Goal: Transaction & Acquisition: Book appointment/travel/reservation

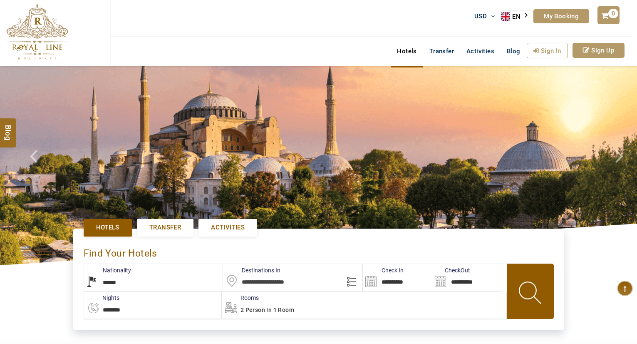
select select "******"
type input "**********"
click at [236, 229] on span "Activities" at bounding box center [228, 227] width 34 height 9
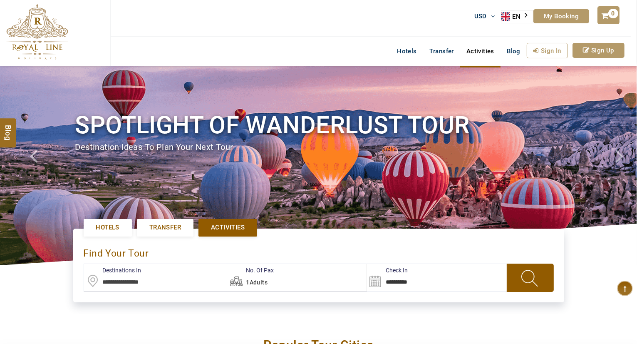
click at [165, 282] on input "text" at bounding box center [155, 277] width 143 height 27
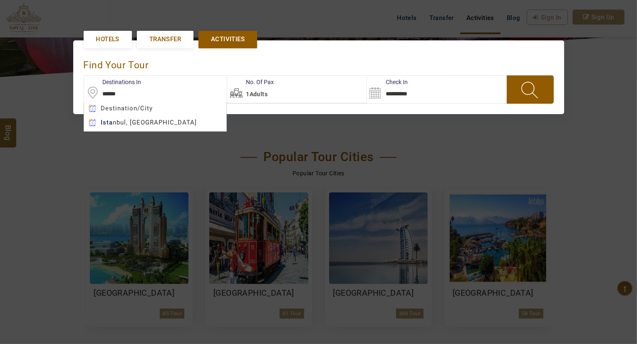
scroll to position [191, 0]
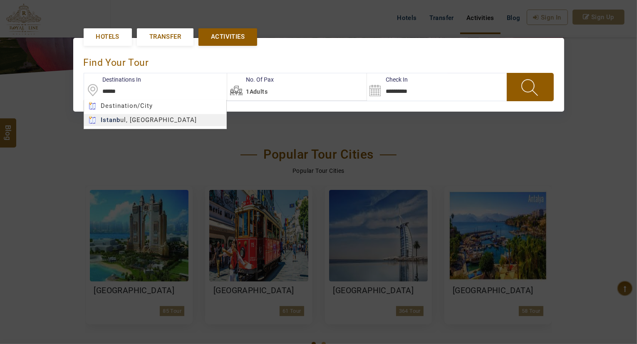
type input "**********"
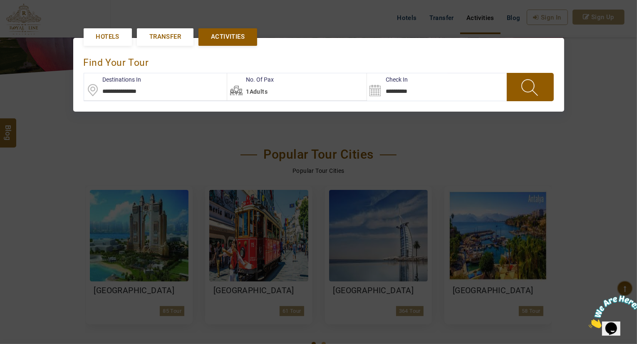
scroll to position [0, 0]
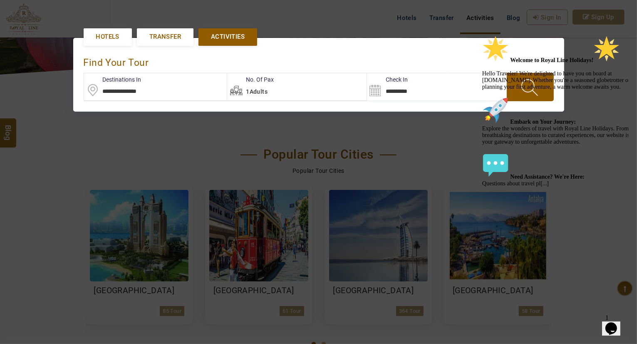
click at [386, 84] on input "**********" at bounding box center [407, 86] width 81 height 27
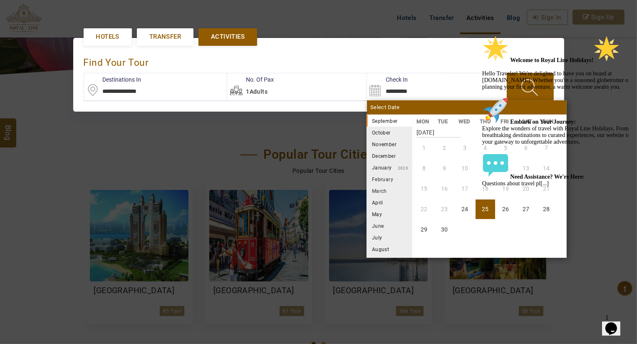
click at [375, 130] on li "October" at bounding box center [390, 133] width 46 height 12
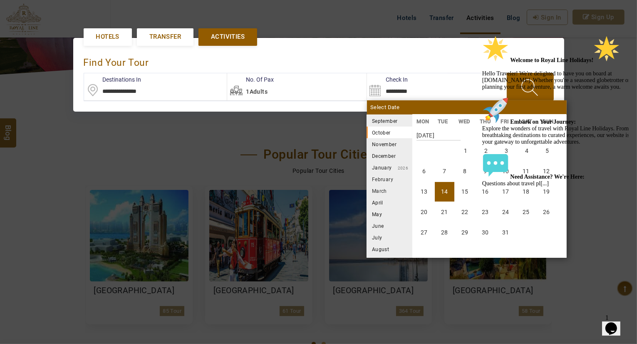
scroll to position [154, 0]
click at [457, 204] on li "22" at bounding box center [465, 209] width 20 height 20
type input "**********"
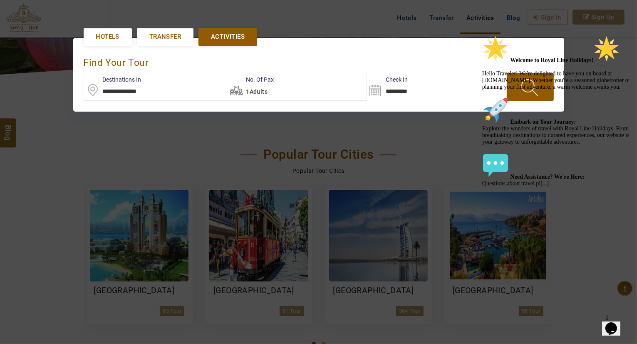
click at [537, 74] on div "Welcome to Royal Line Holidays! Hello Traveler! We're delighted to have you on …" at bounding box center [557, 111] width 150 height 152
click at [482, 35] on icon "Chat attention grabber" at bounding box center [482, 35] width 0 height 0
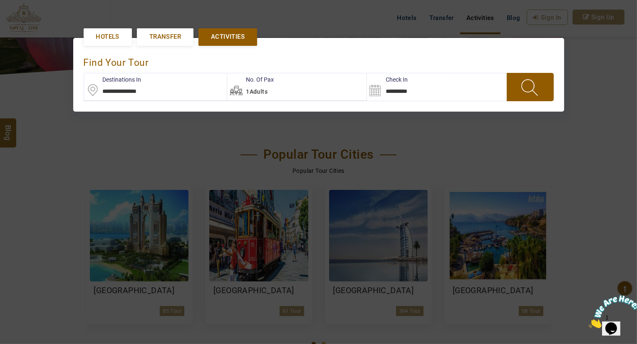
click at [536, 79] on span at bounding box center [530, 87] width 32 height 22
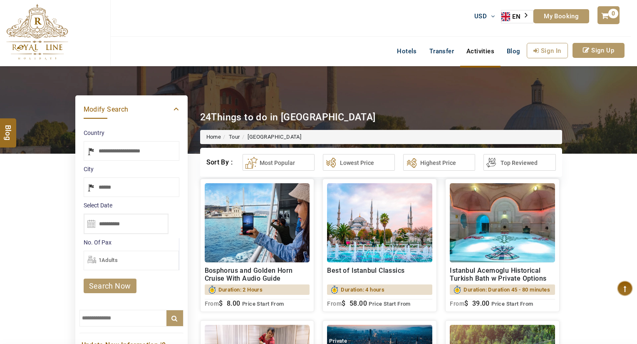
select select "*****"
click at [494, 203] on img at bounding box center [502, 222] width 105 height 79
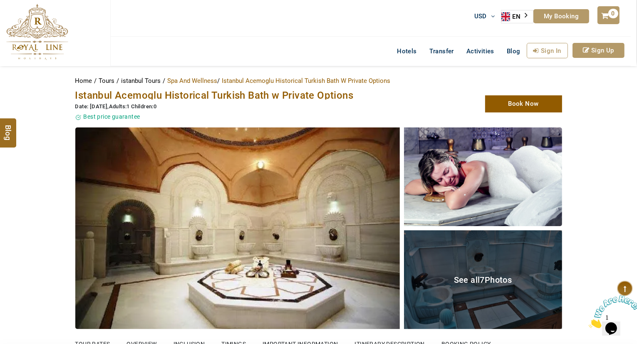
click at [314, 222] on img at bounding box center [237, 227] width 325 height 201
click at [476, 259] on div "See all 7 Photos" at bounding box center [483, 279] width 158 height 99
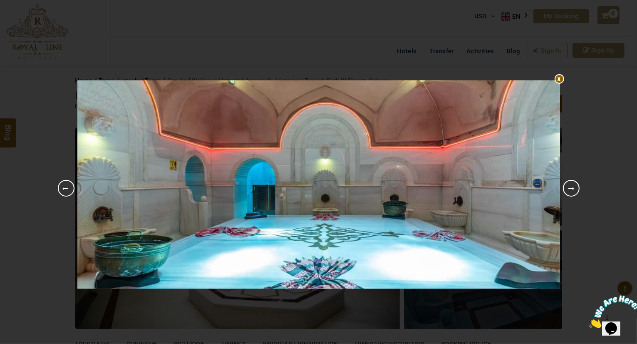
click at [570, 190] on link "Next" at bounding box center [571, 188] width 17 height 17
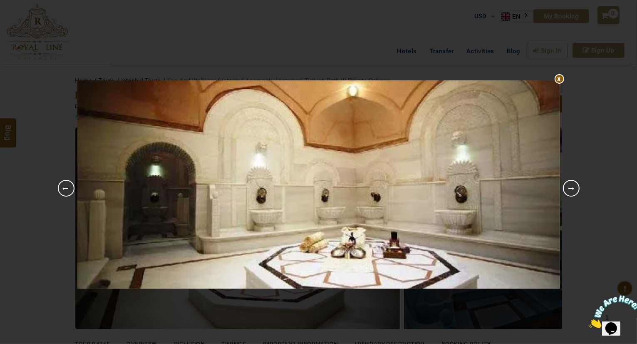
click at [570, 194] on link "Next" at bounding box center [571, 188] width 17 height 17
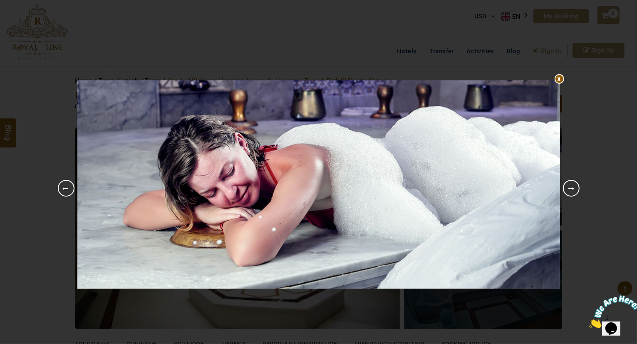
click at [570, 194] on link "Next" at bounding box center [571, 188] width 17 height 17
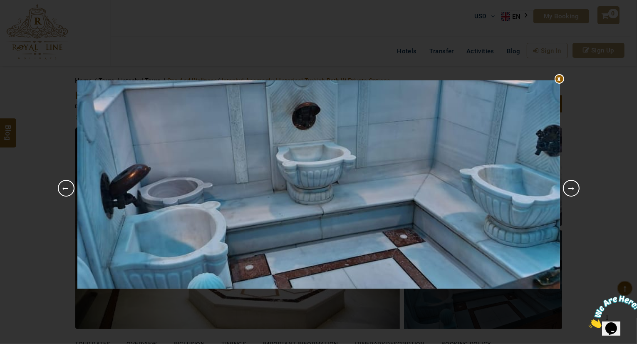
click at [570, 194] on link "Next" at bounding box center [571, 188] width 17 height 17
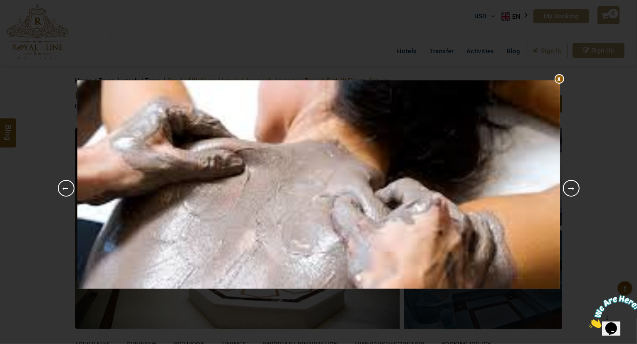
click at [495, 95] on img at bounding box center [318, 184] width 483 height 208
click at [566, 186] on link "Next" at bounding box center [571, 188] width 17 height 17
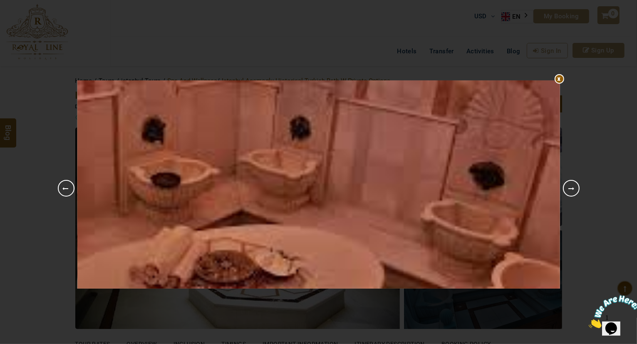
click at [502, 15] on div "1 2 3 4 5 6 7 8 Previous Next" at bounding box center [318, 184] width 487 height 344
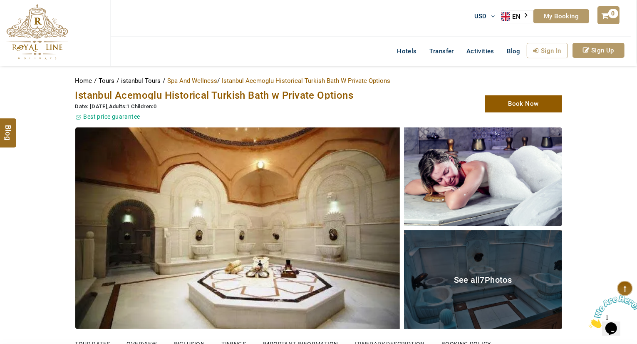
click at [494, 295] on div "See all 7 Photos" at bounding box center [483, 279] width 158 height 99
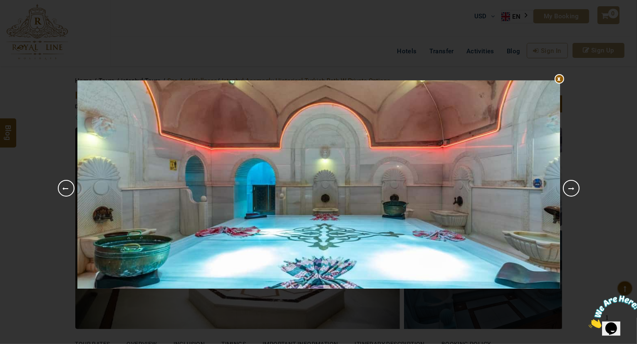
click at [580, 184] on div "1 2 3 4 5 6 7 8 Previous Next" at bounding box center [318, 172] width 637 height 344
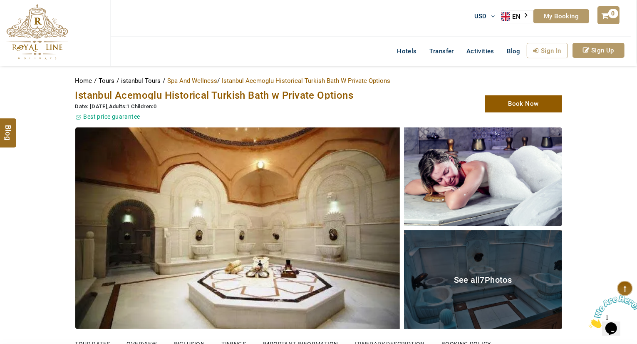
click at [491, 284] on div "See all 7 Photos" at bounding box center [483, 279] width 158 height 99
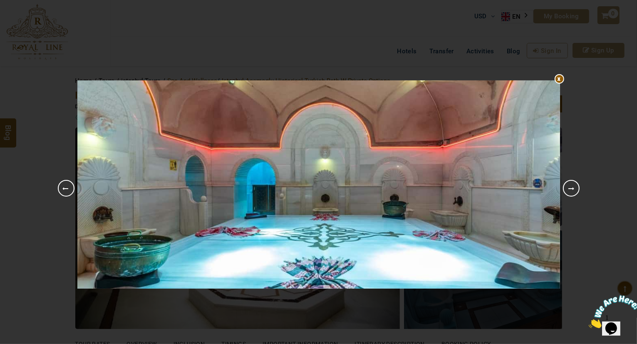
click at [570, 189] on link "Next" at bounding box center [571, 188] width 17 height 17
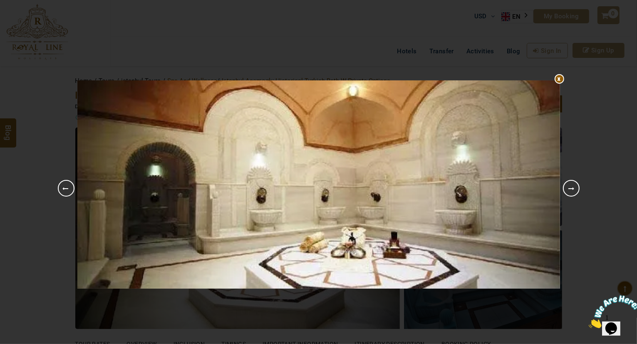
click at [570, 189] on link "Next" at bounding box center [571, 188] width 17 height 17
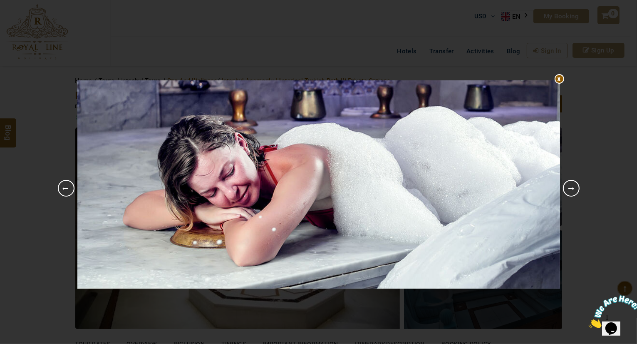
click at [570, 189] on link "Next" at bounding box center [571, 188] width 17 height 17
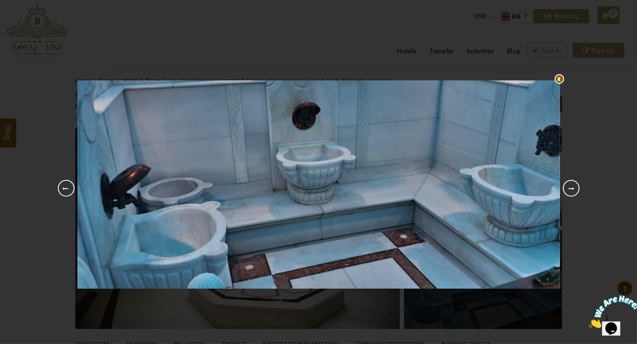
click at [570, 189] on link "Next" at bounding box center [571, 188] width 17 height 17
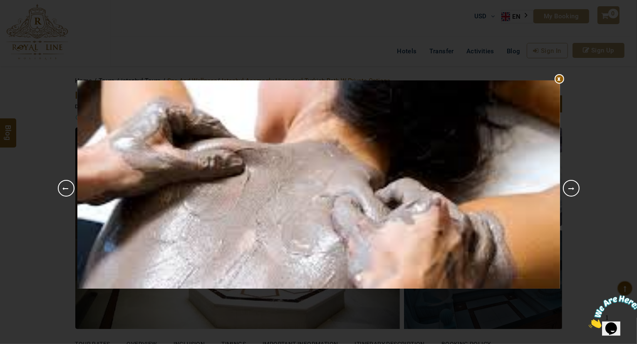
click at [570, 189] on link "Next" at bounding box center [571, 188] width 17 height 17
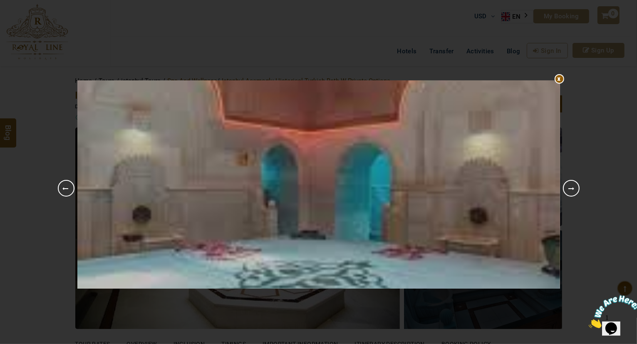
click at [570, 189] on link "Next" at bounding box center [571, 188] width 17 height 17
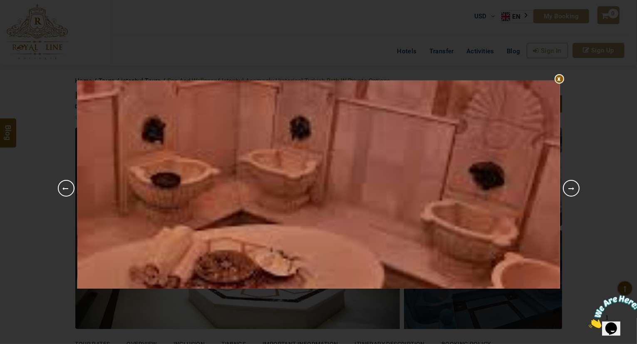
click at [570, 189] on link "Next" at bounding box center [571, 188] width 17 height 17
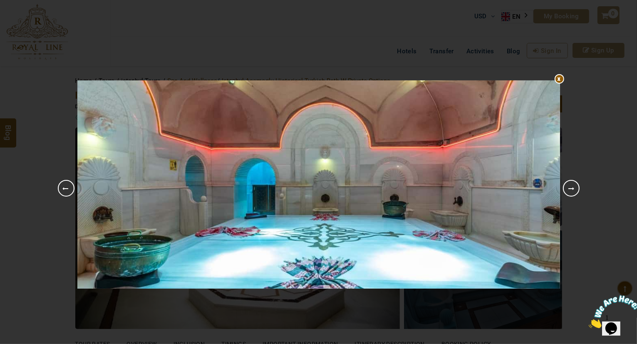
click at [63, 186] on link "Previous" at bounding box center [66, 188] width 17 height 17
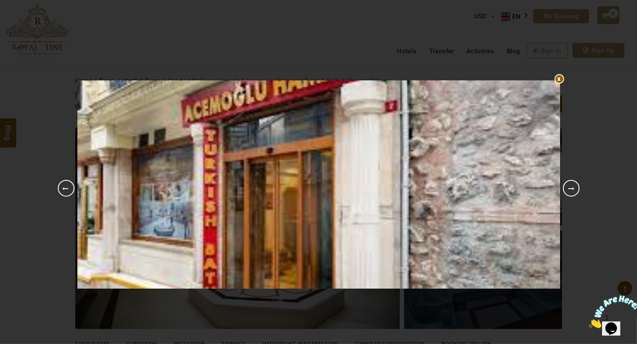
click at [63, 186] on link "Previous" at bounding box center [66, 188] width 17 height 17
click at [44, 39] on div "1 2 3 4 5 6 7 8 Previous Next" at bounding box center [318, 172] width 637 height 344
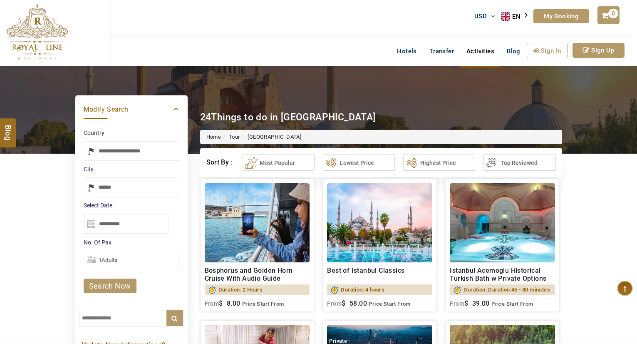
select select "*****"
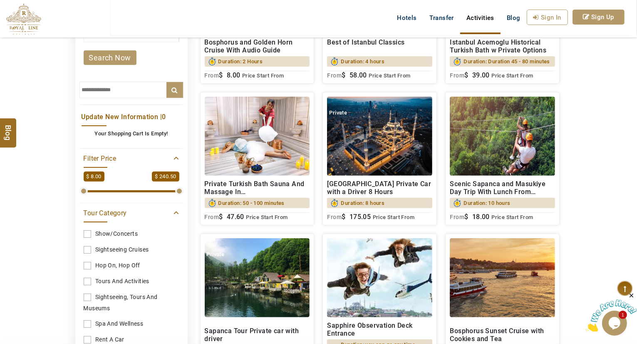
scroll to position [233, 0]
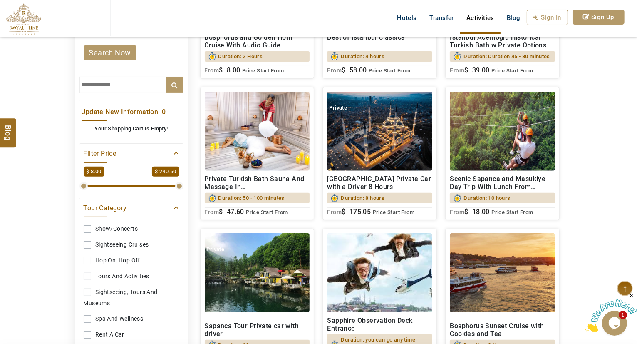
click at [250, 168] on img at bounding box center [257, 131] width 105 height 79
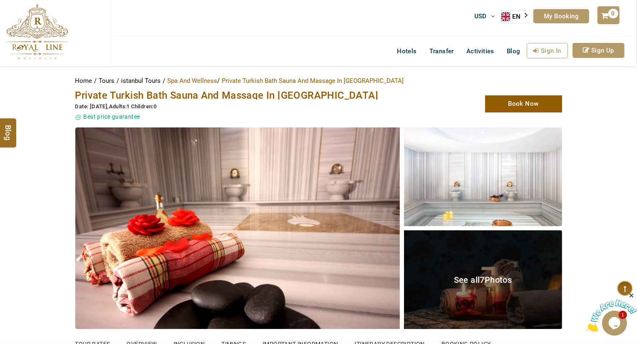
click at [491, 275] on span "See all 7 Photos" at bounding box center [483, 280] width 58 height 10
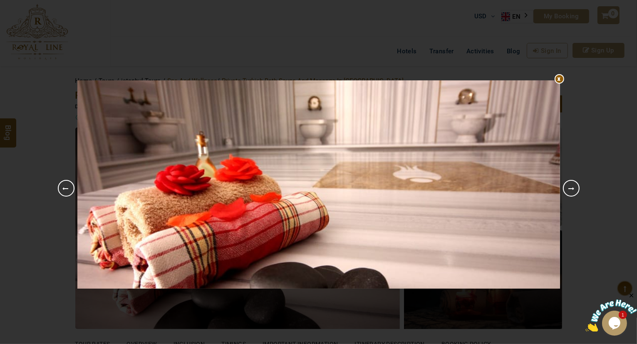
click at [576, 185] on link "Next" at bounding box center [571, 188] width 17 height 17
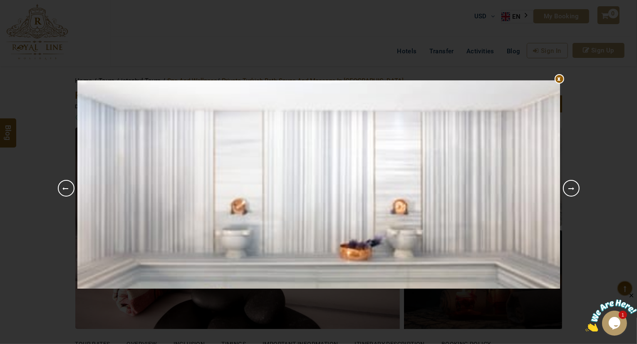
click at [576, 185] on link "Next" at bounding box center [571, 188] width 17 height 17
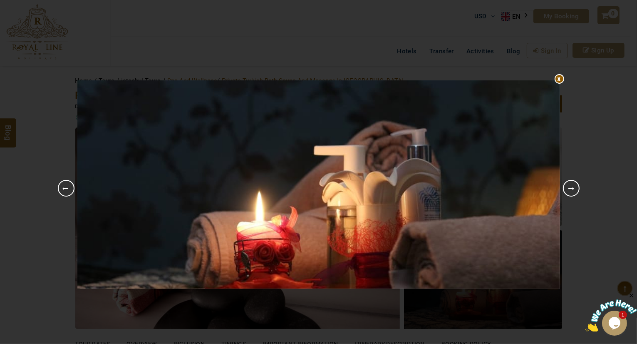
click at [576, 185] on link "Next" at bounding box center [571, 188] width 17 height 17
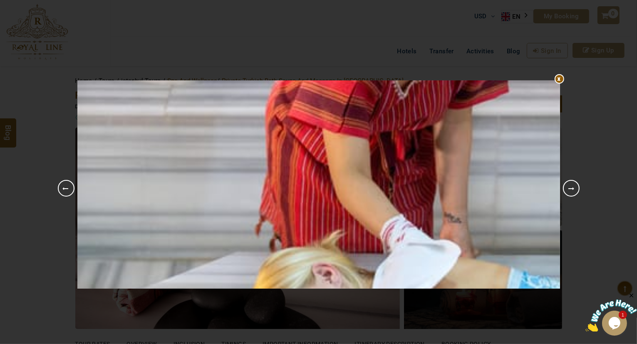
click at [576, 185] on link "Next" at bounding box center [571, 188] width 17 height 17
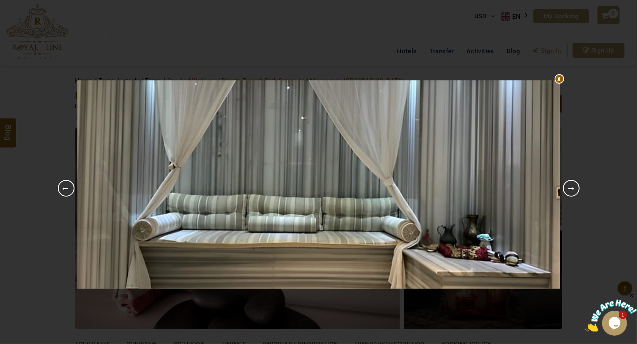
click at [576, 185] on link "Next" at bounding box center [571, 188] width 17 height 17
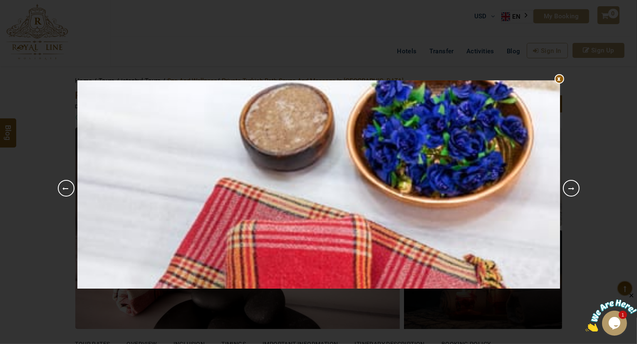
click at [576, 185] on link "Next" at bounding box center [571, 188] width 17 height 17
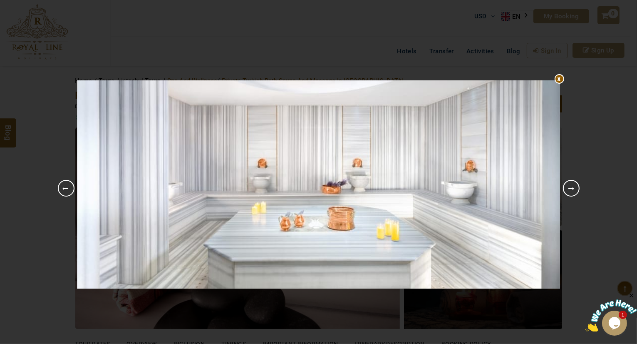
click at [576, 185] on link "Next" at bounding box center [571, 188] width 17 height 17
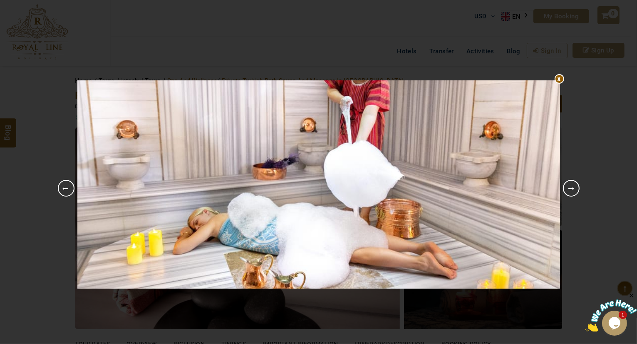
click at [576, 185] on link "Next" at bounding box center [571, 188] width 17 height 17
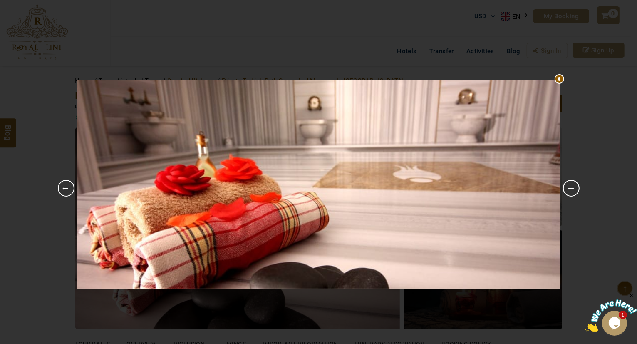
click at [576, 185] on link "Next" at bounding box center [571, 188] width 17 height 17
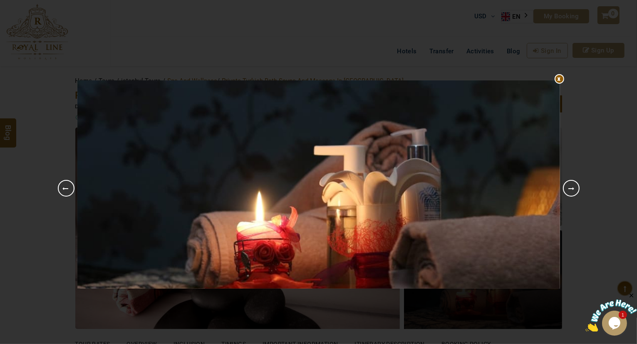
click at [574, 184] on link "Next" at bounding box center [571, 188] width 17 height 17
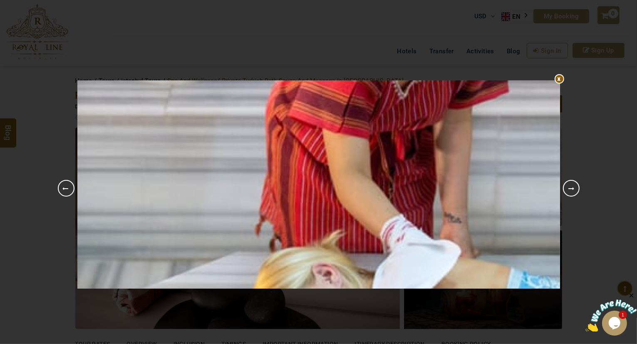
click at [574, 184] on link "Next" at bounding box center [571, 188] width 17 height 17
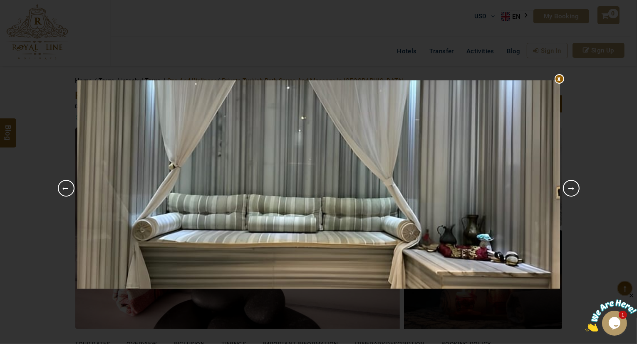
click at [574, 184] on link "Next" at bounding box center [571, 188] width 17 height 17
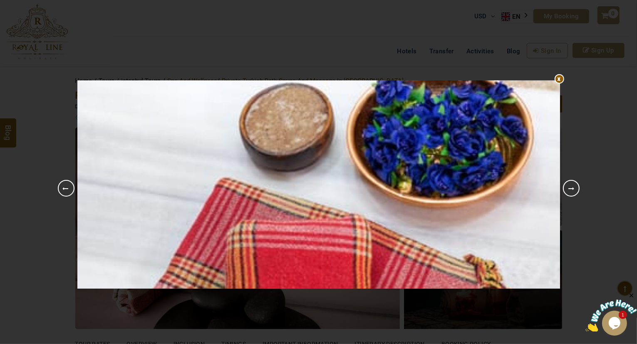
click at [574, 184] on link "Next" at bounding box center [571, 188] width 17 height 17
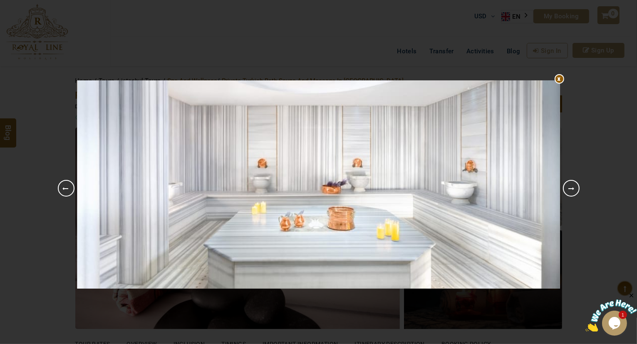
click at [601, 156] on div "1 2 3 4 5 6 7 8 Previous Next" at bounding box center [318, 172] width 637 height 344
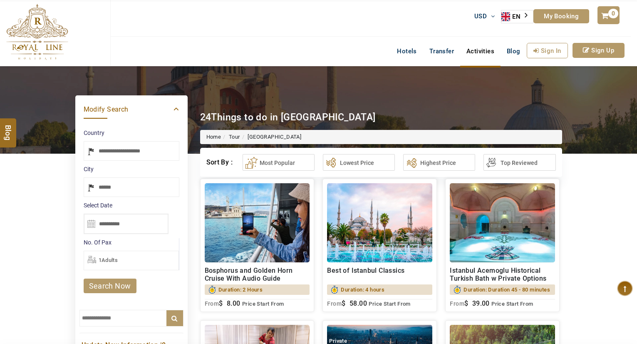
select select "*****"
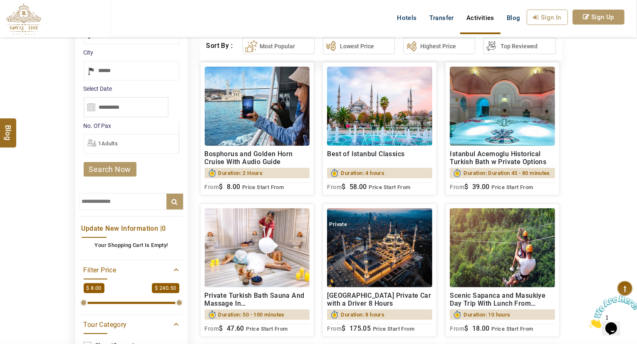
scroll to position [145, 0]
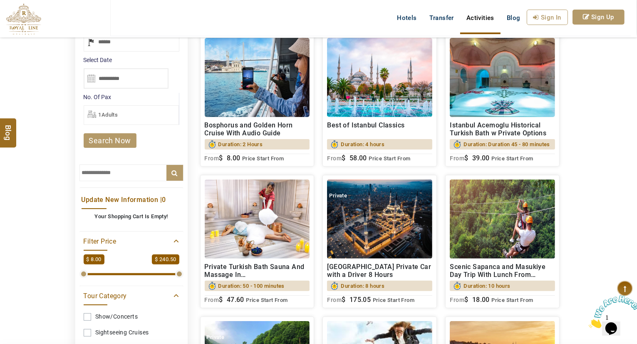
click at [263, 233] on img at bounding box center [257, 218] width 105 height 79
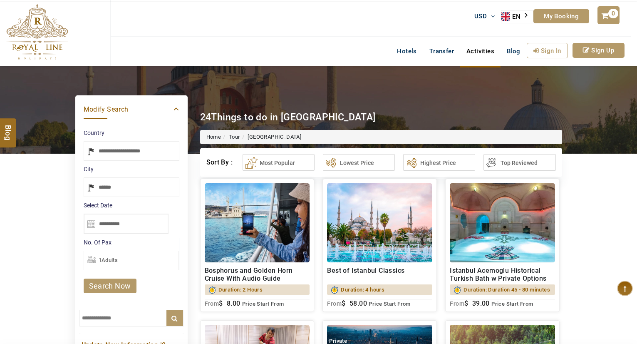
select select "*****"
click at [125, 318] on input "text" at bounding box center [131, 318] width 104 height 17
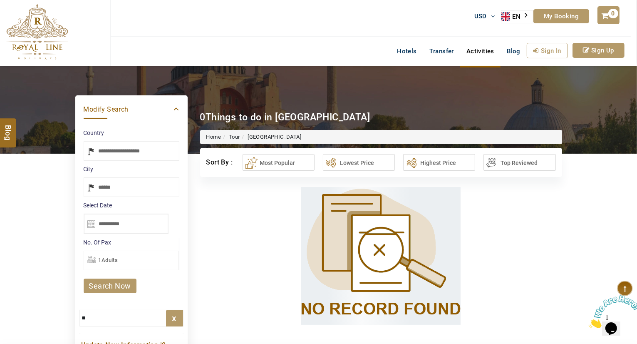
type input "*"
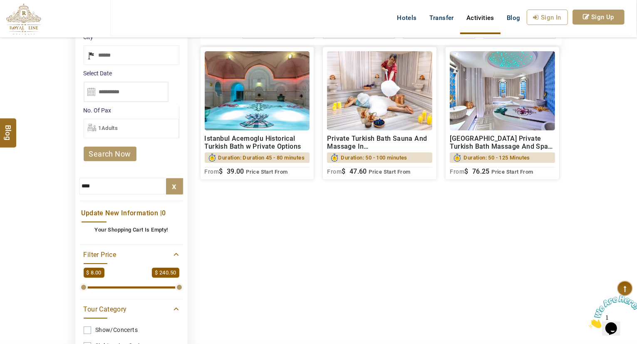
scroll to position [143, 0]
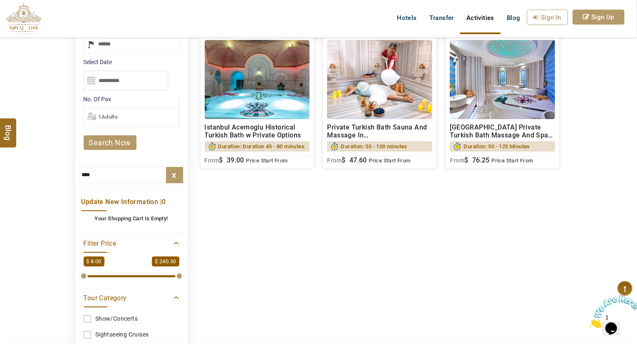
type input "****"
